Goal: Task Accomplishment & Management: Manage account settings

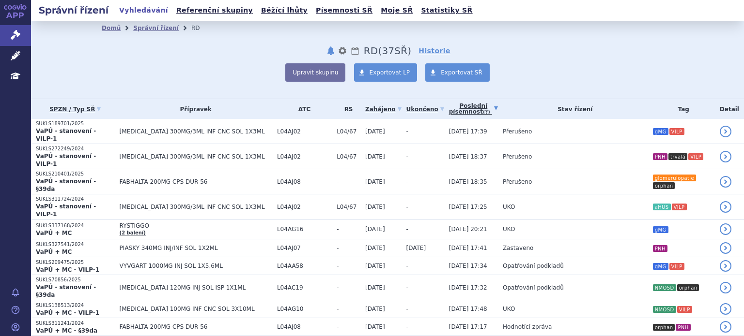
click at [449, 110] on link "Poslední písemnost (?)" at bounding box center [473, 109] width 49 height 20
